Goal: Find specific page/section: Find specific page/section

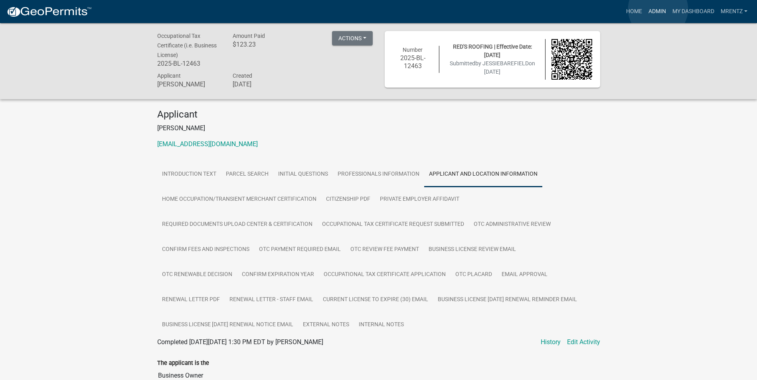
click at [658, 9] on link "Admin" at bounding box center [657, 11] width 24 height 15
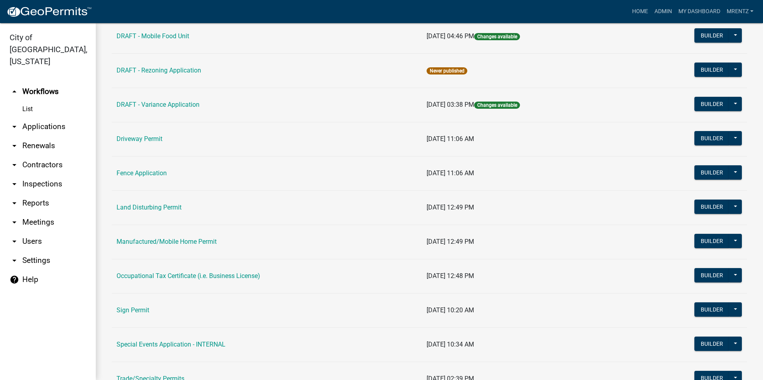
scroll to position [397, 0]
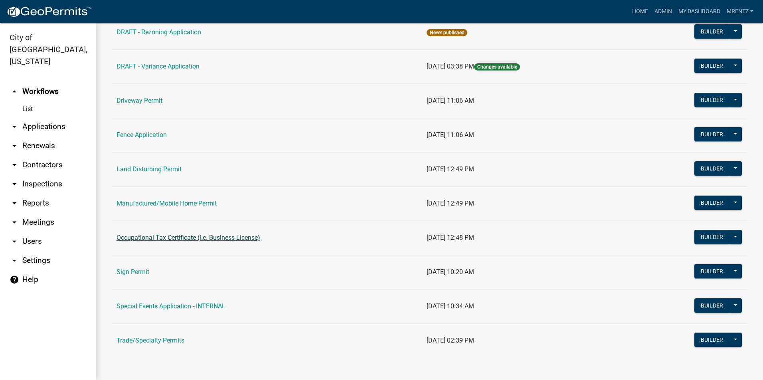
click at [146, 239] on link "Occupational Tax Certificate (i.e. Business License)" at bounding box center [188, 238] width 144 height 8
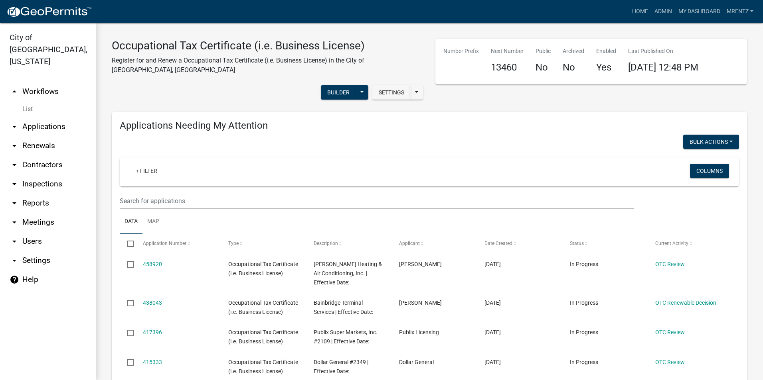
select select "3: 100"
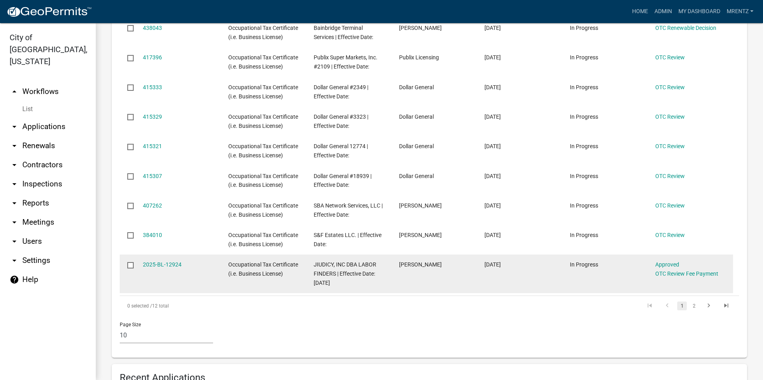
scroll to position [349, 0]
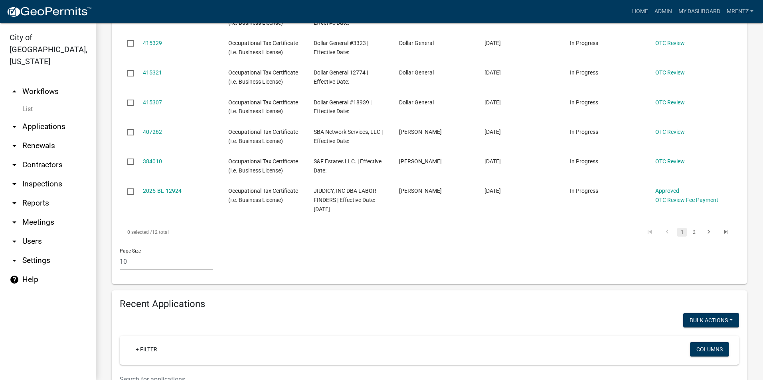
click at [170, 372] on input "text" at bounding box center [377, 380] width 514 height 16
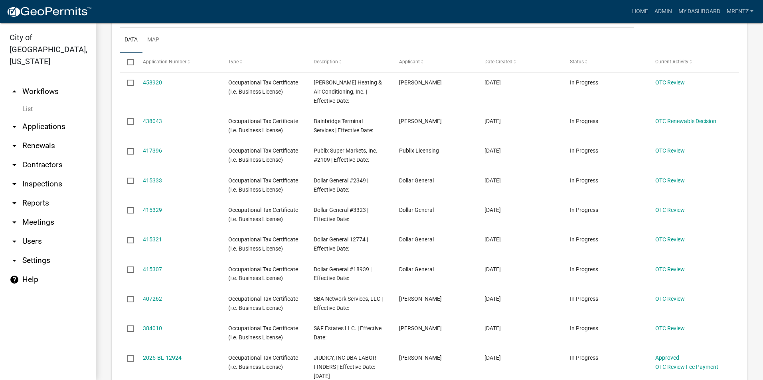
scroll to position [170, 0]
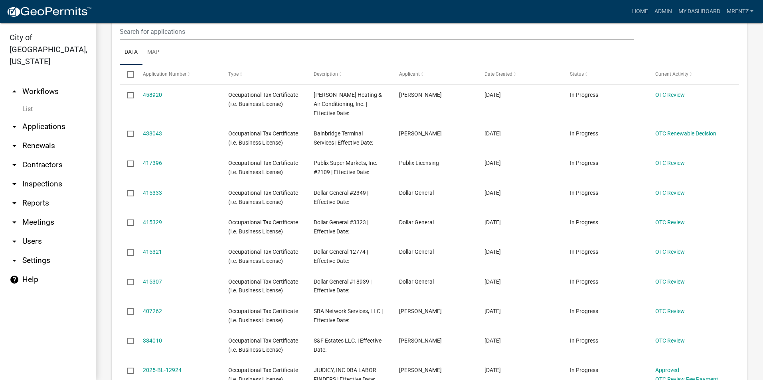
type input "[PERSON_NAME]"
